Goal: Task Accomplishment & Management: Manage account settings

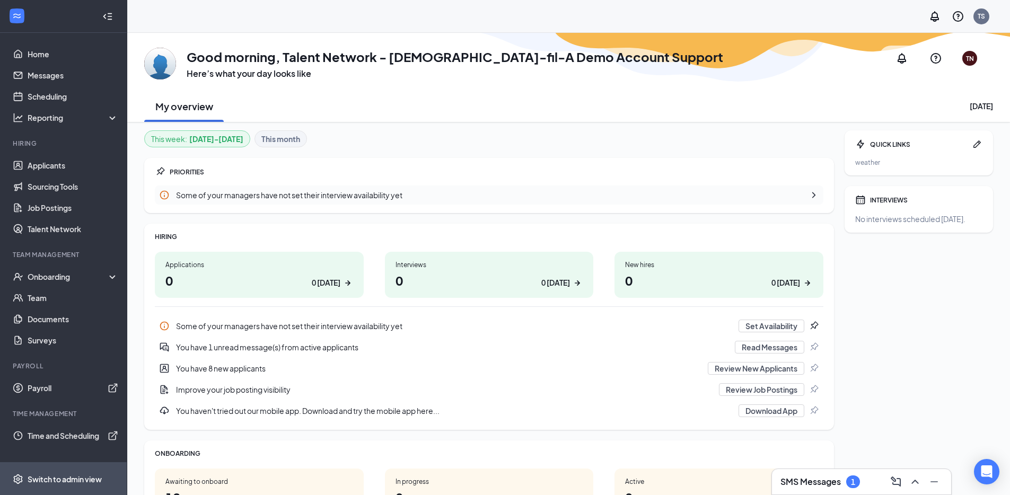
click at [87, 481] on div "Switch to admin view" at bounding box center [65, 479] width 74 height 11
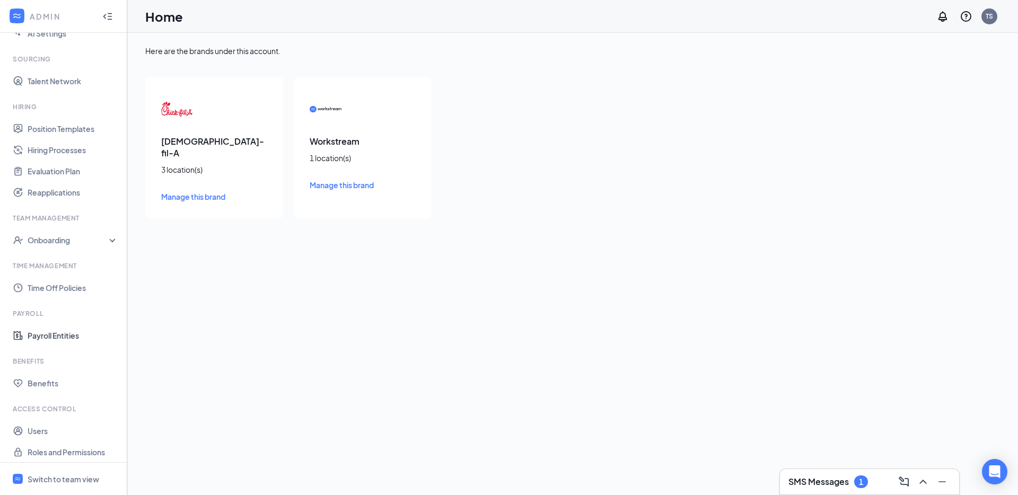
scroll to position [196, 0]
click at [59, 429] on link "Users" at bounding box center [73, 430] width 91 height 21
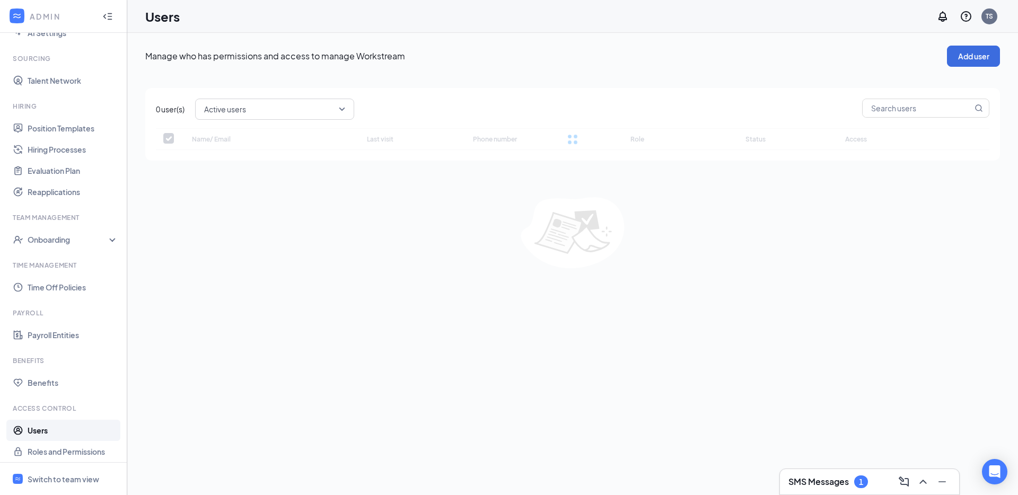
checkbox input "false"
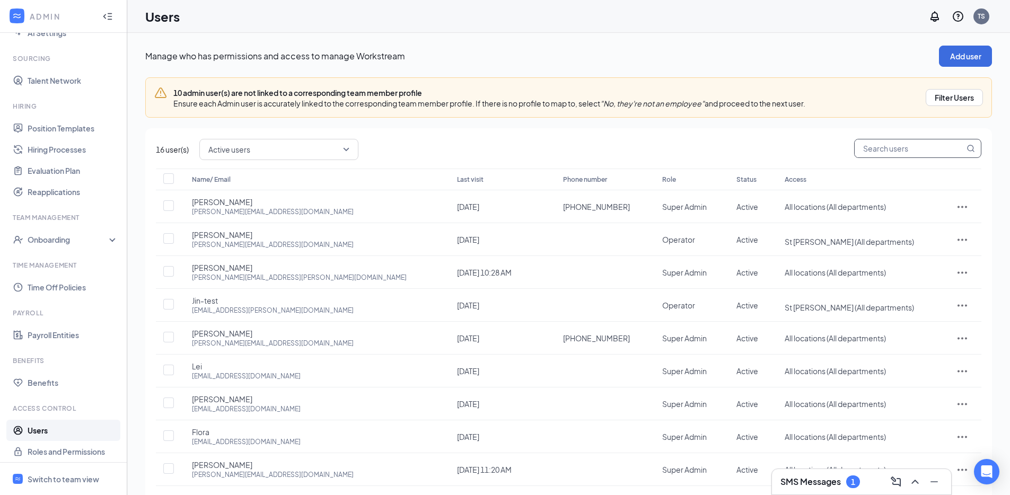
click at [868, 152] on input "text" at bounding box center [910, 148] width 110 height 18
type input "jin"
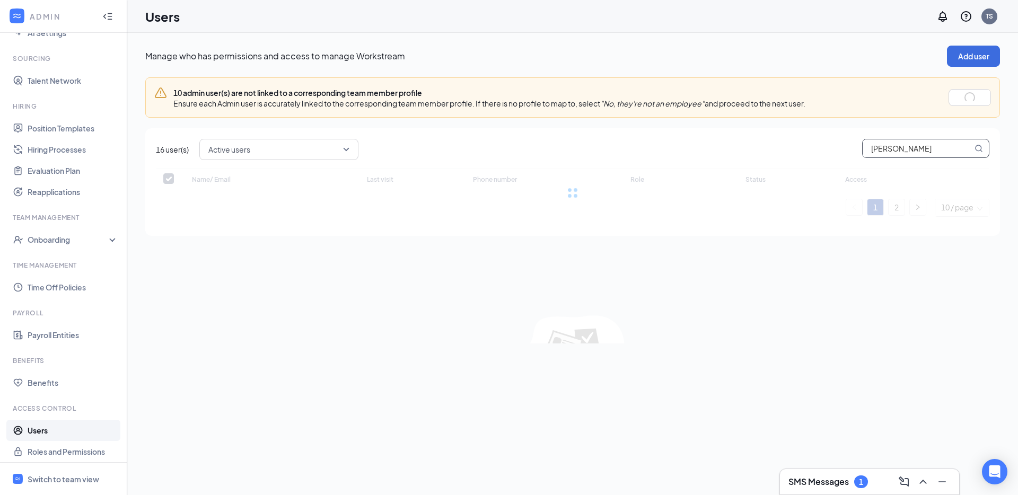
checkbox input "false"
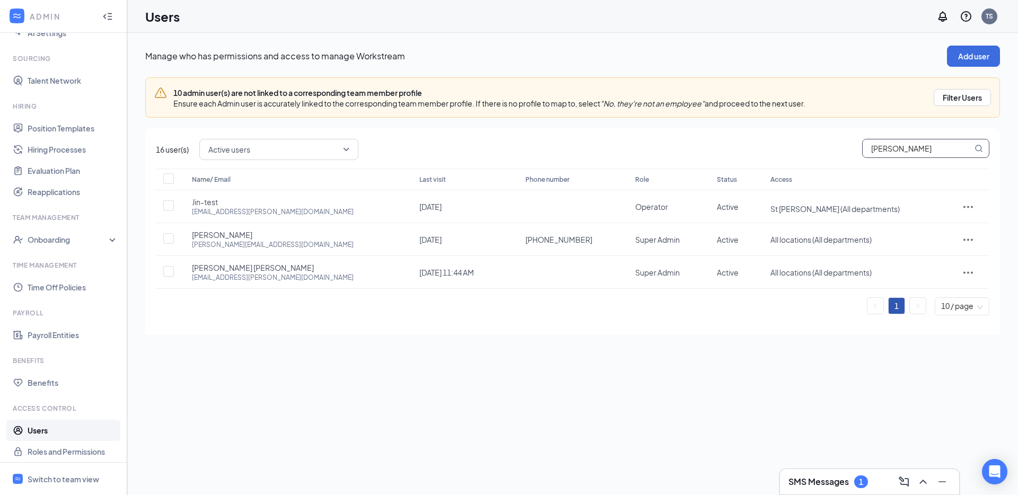
type input "jin"
click at [236, 210] on div "jin.luey+123@workstream.is" at bounding box center [273, 211] width 162 height 9
copy div "jin.luey+123@workstream.is"
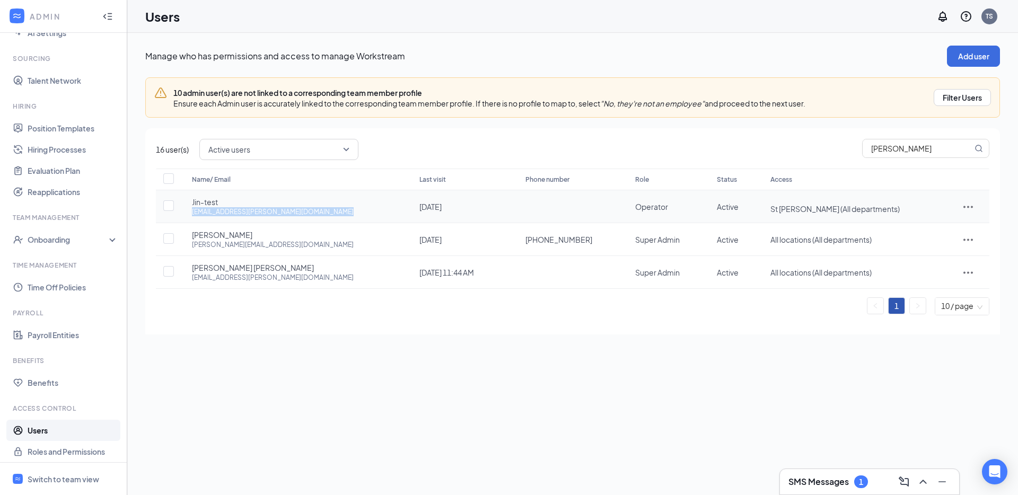
click at [260, 216] on div "Name/ Email Last visit Phone number Role Status Access Jin-test jin.luey+123@wo…" at bounding box center [572, 242] width 833 height 147
click at [260, 216] on div "jin.luey+123@workstream.is" at bounding box center [273, 211] width 162 height 9
copy div "jin.luey+123@workstream.is"
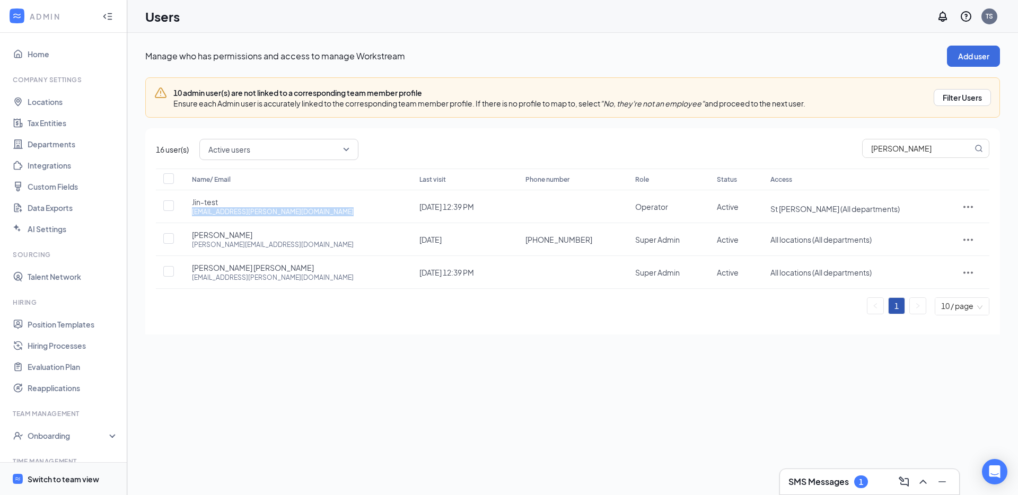
scroll to position [196, 0]
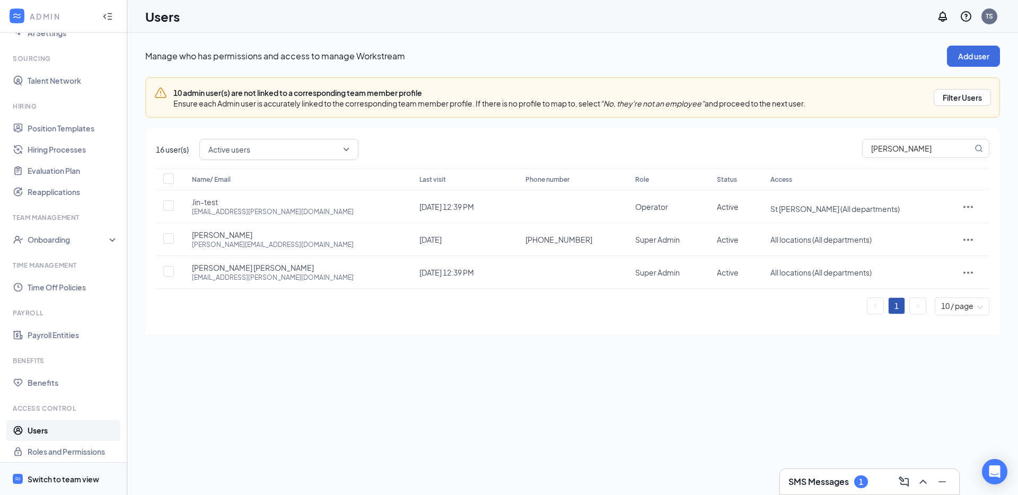
click at [87, 475] on div "Switch to team view" at bounding box center [64, 479] width 72 height 11
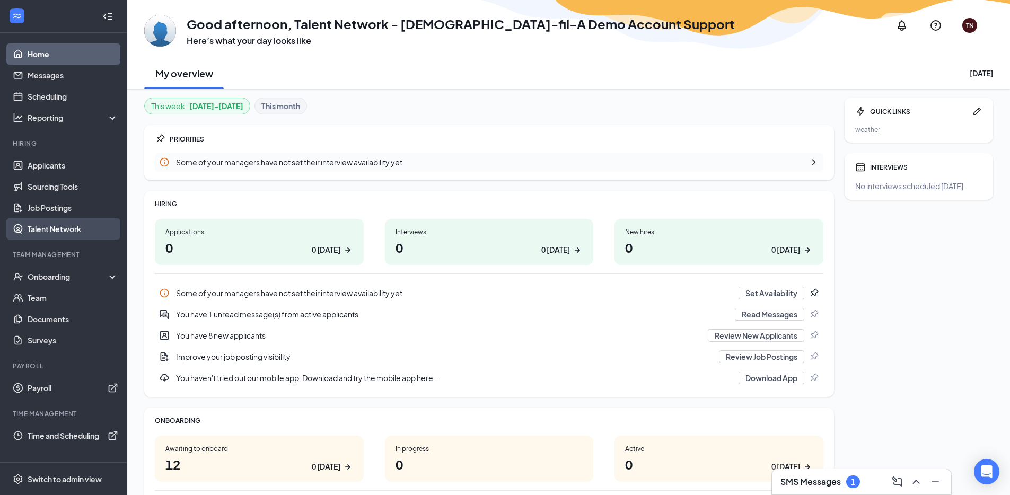
click at [92, 229] on link "Talent Network" at bounding box center [73, 228] width 91 height 21
